Goal: Task Accomplishment & Management: Complete application form

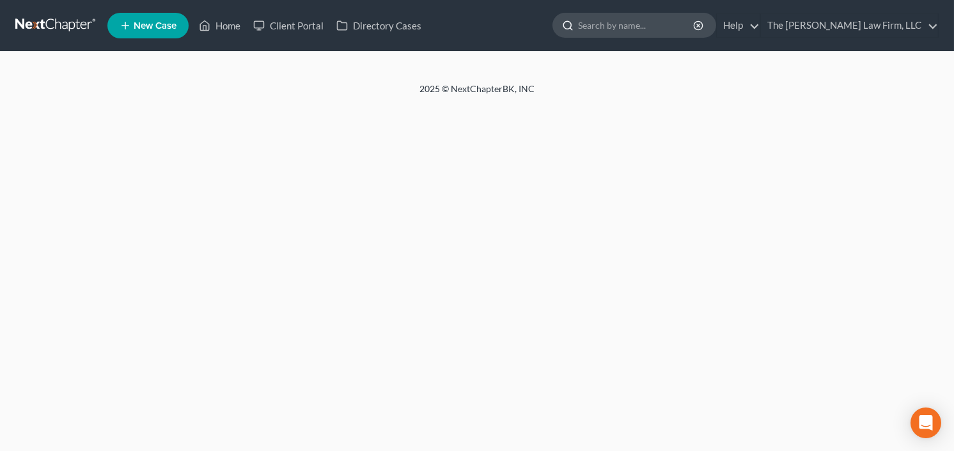
click at [683, 29] on input "search" at bounding box center [636, 25] width 117 height 24
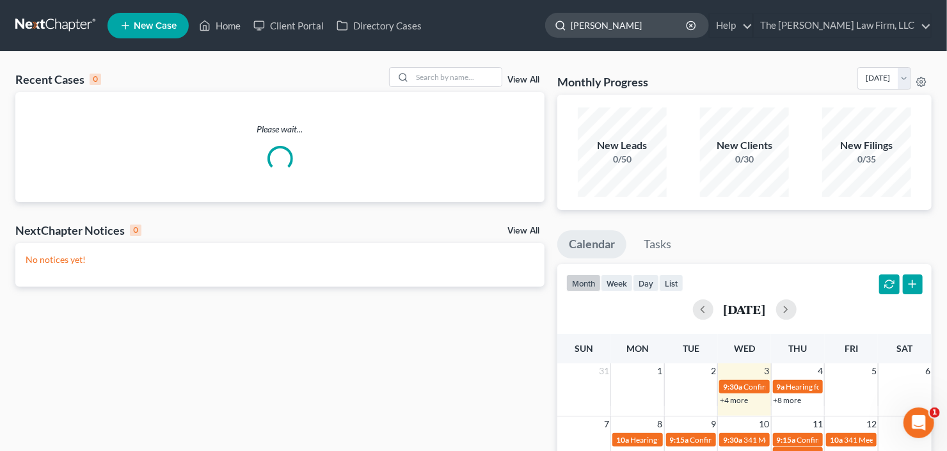
type input "[PERSON_NAME]"
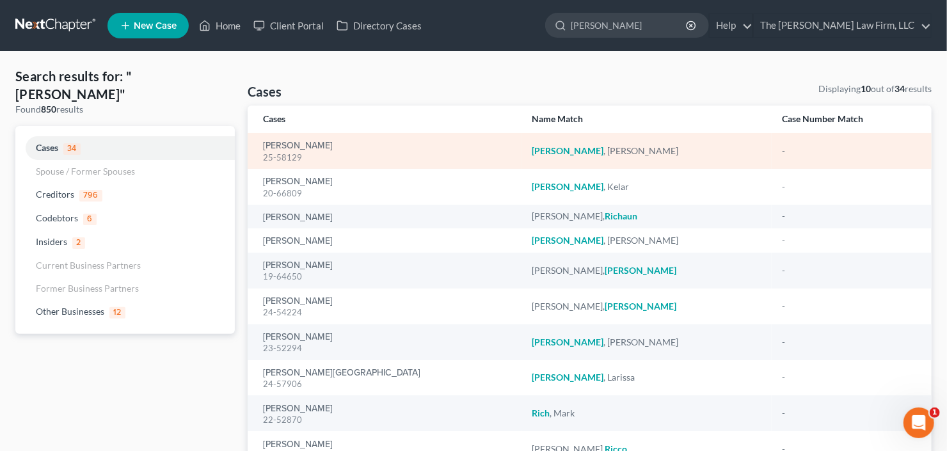
click at [282, 152] on div "25-58129" at bounding box center [387, 158] width 248 height 12
click at [289, 141] on link "Riley, Kamilah" at bounding box center [298, 145] width 70 height 9
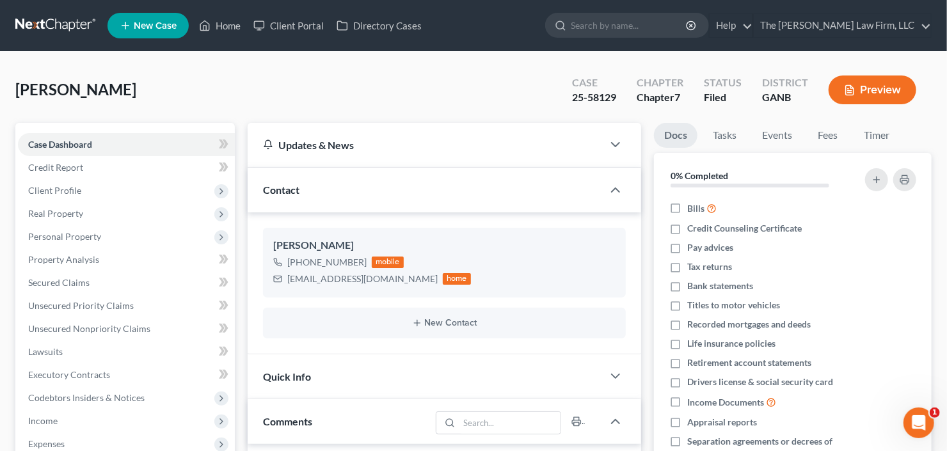
scroll to position [256, 0]
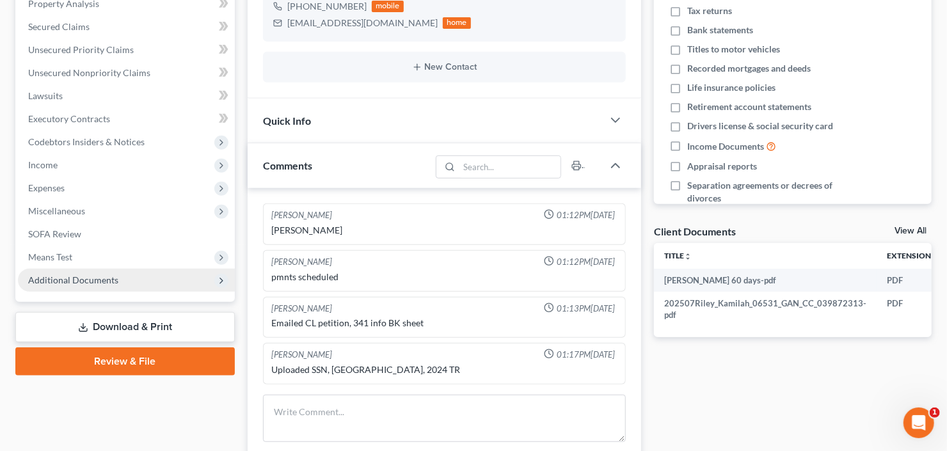
click at [99, 272] on span "Additional Documents" at bounding box center [126, 280] width 217 height 23
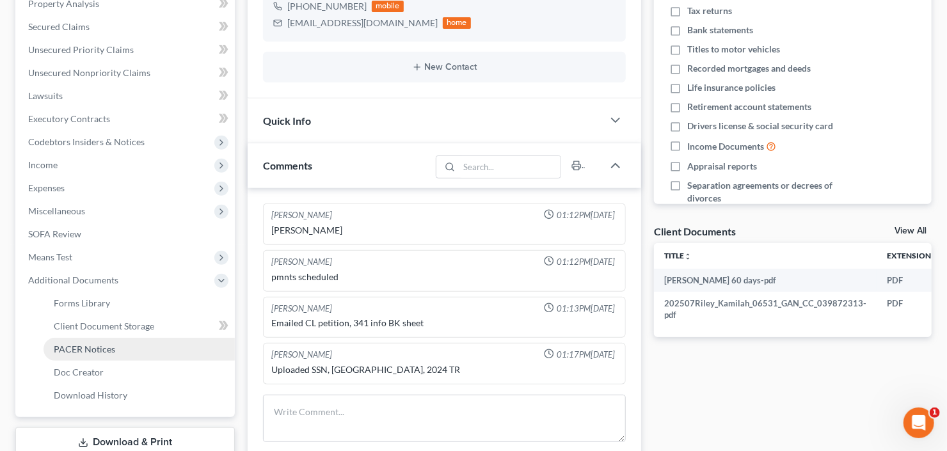
click at [99, 344] on span "PACER Notices" at bounding box center [84, 349] width 61 height 11
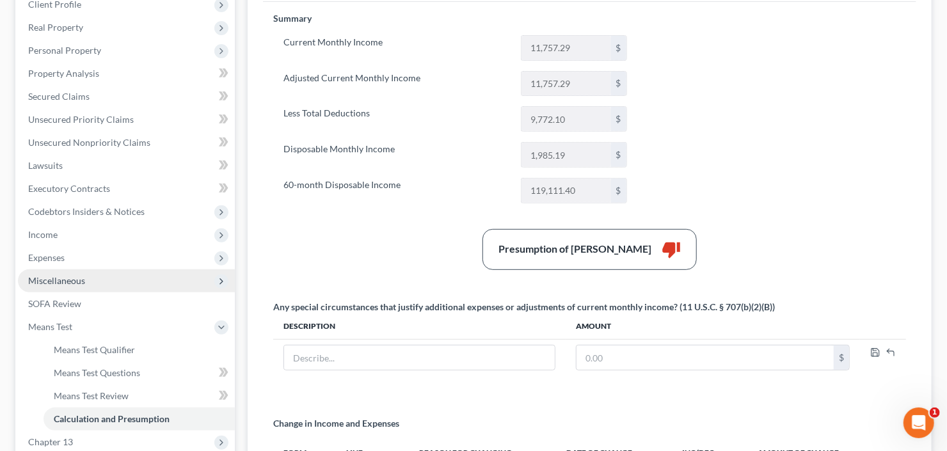
scroll to position [205, 0]
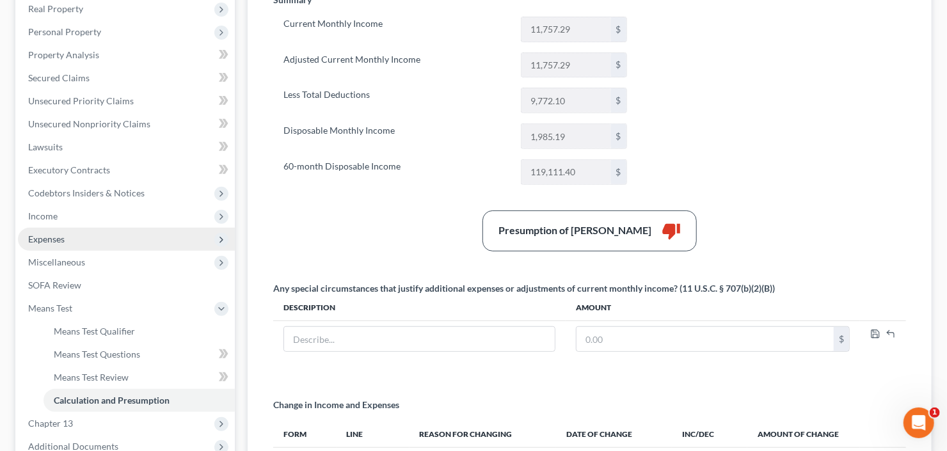
click at [56, 238] on span "Expenses" at bounding box center [46, 238] width 36 height 11
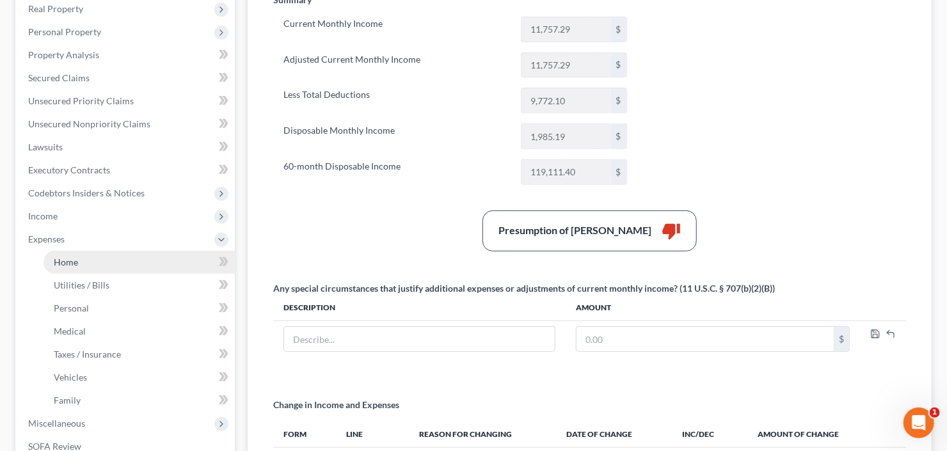
click at [59, 264] on span "Home" at bounding box center [66, 262] width 24 height 11
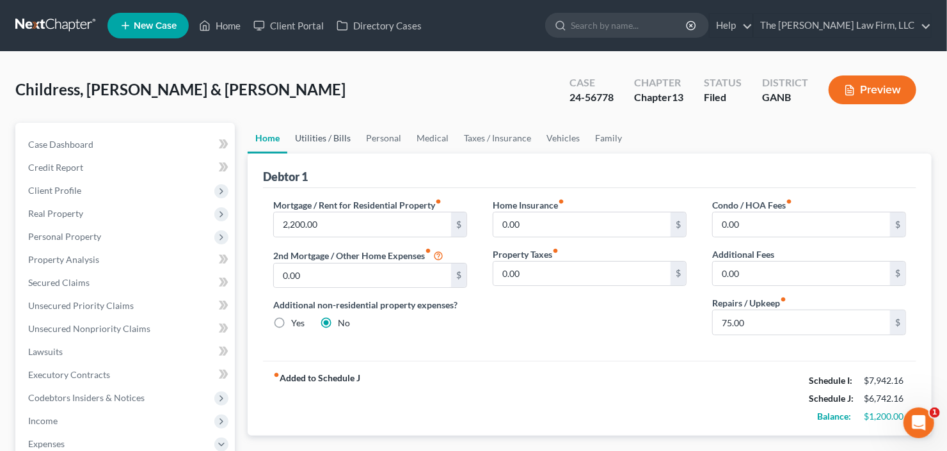
click at [328, 141] on link "Utilities / Bills" at bounding box center [322, 138] width 71 height 31
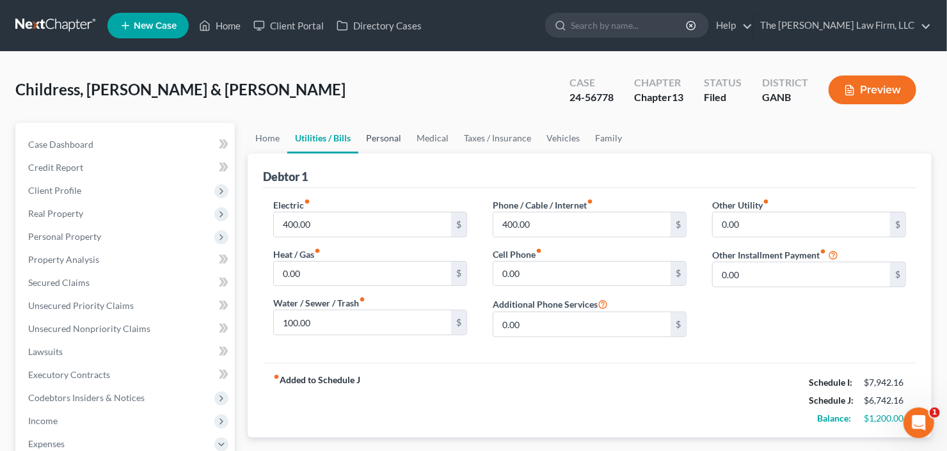
click at [370, 138] on link "Personal" at bounding box center [383, 138] width 51 height 31
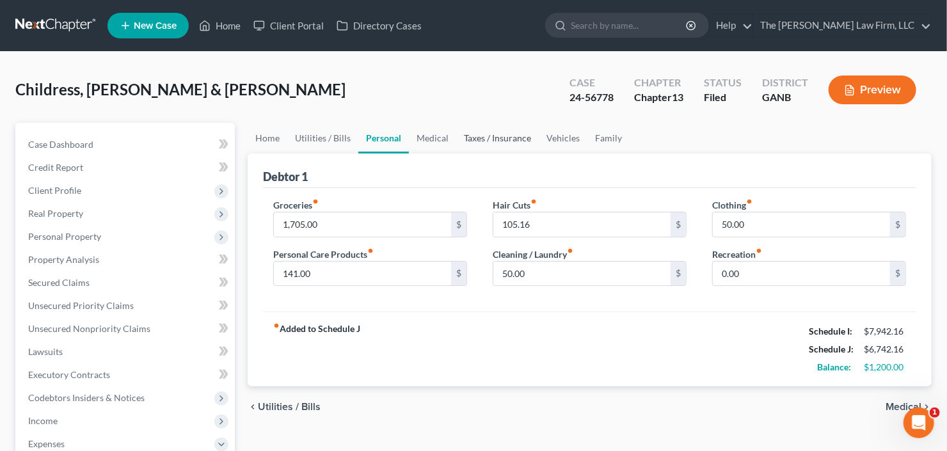
click at [465, 136] on link "Taxes / Insurance" at bounding box center [497, 138] width 83 height 31
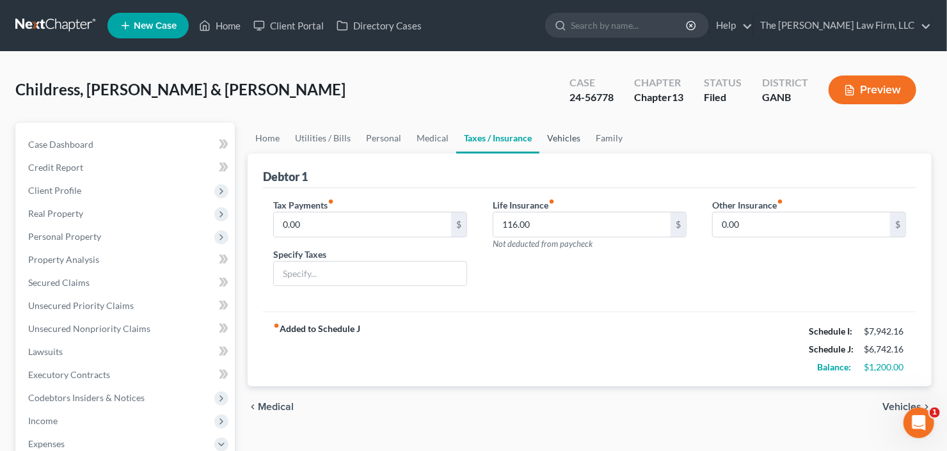
click at [557, 138] on link "Vehicles" at bounding box center [563, 138] width 49 height 31
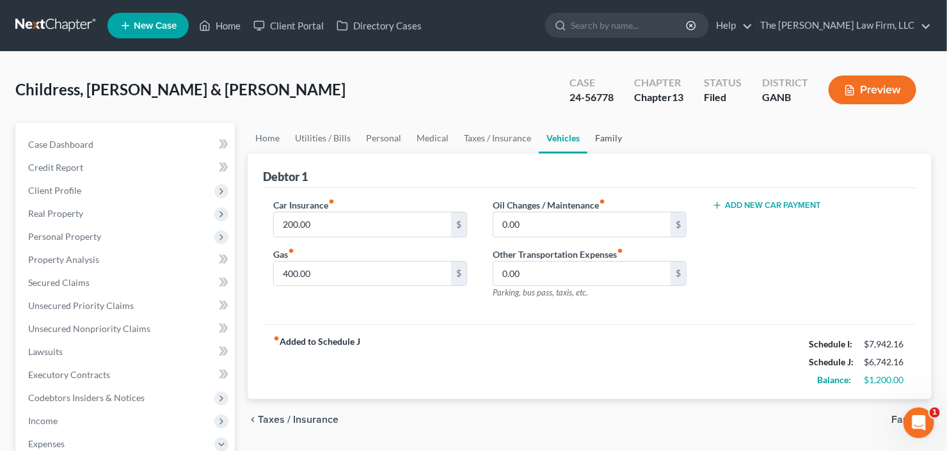
click at [607, 136] on link "Family" at bounding box center [608, 138] width 42 height 31
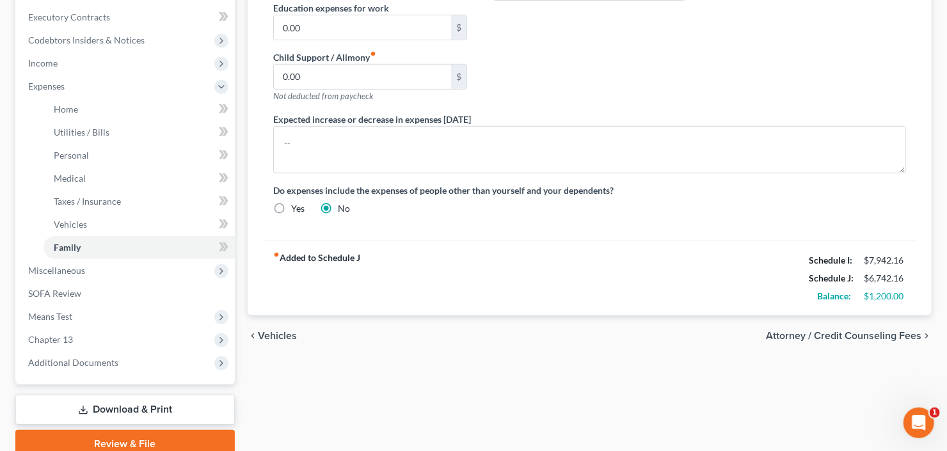
scroll to position [358, 0]
